Goal: Find specific page/section: Find specific page/section

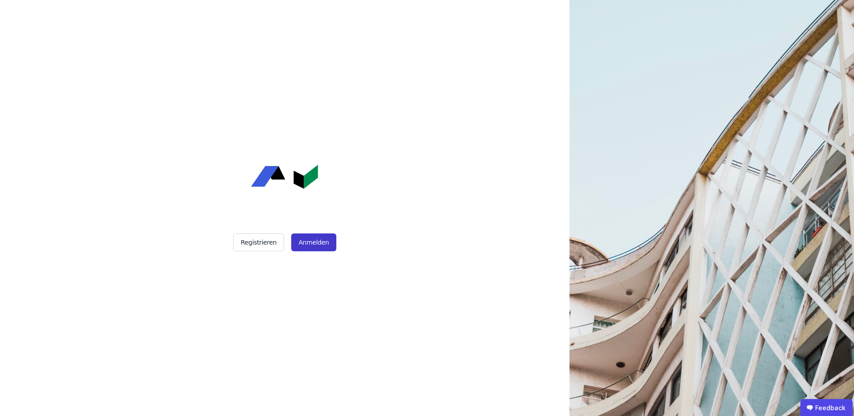
click at [320, 242] on button "Anmelden" at bounding box center [313, 243] width 45 height 18
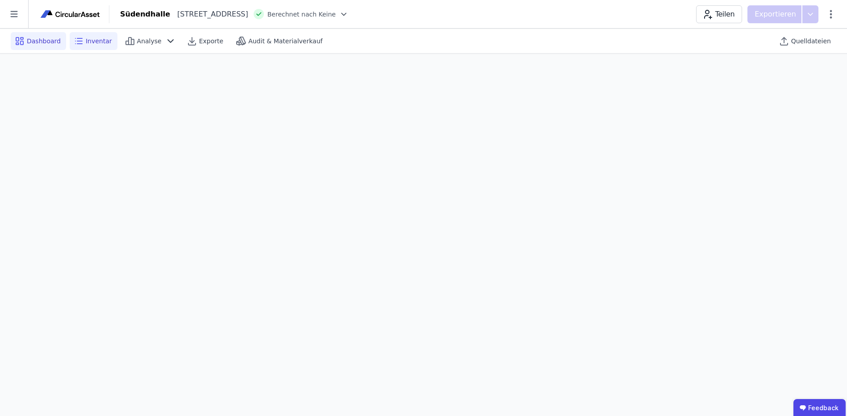
click at [88, 42] on span "Inventar" at bounding box center [99, 41] width 26 height 9
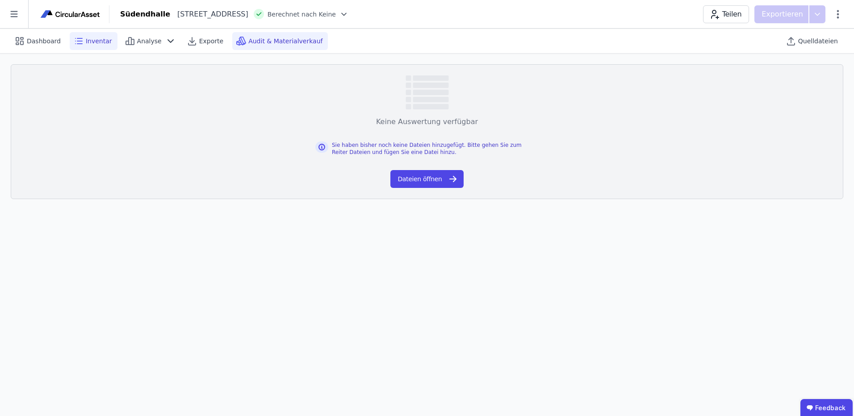
click at [248, 42] on span "Audit & Materialverkauf" at bounding box center [285, 41] width 74 height 9
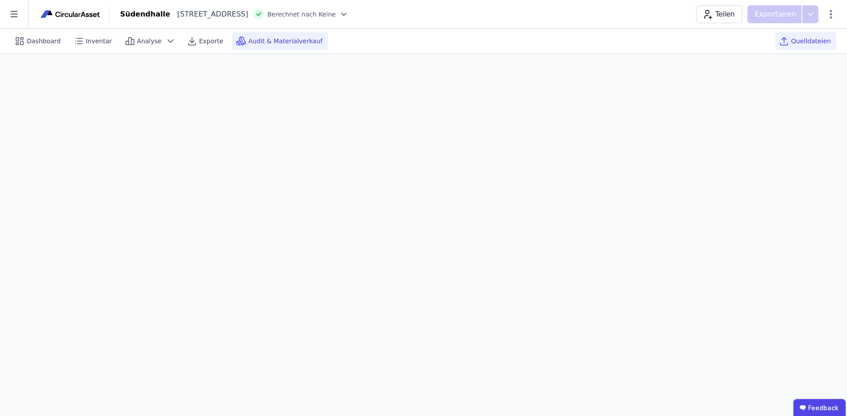
click at [796, 43] on span "Quelldateien" at bounding box center [811, 41] width 40 height 9
